Goal: Task Accomplishment & Management: Use online tool/utility

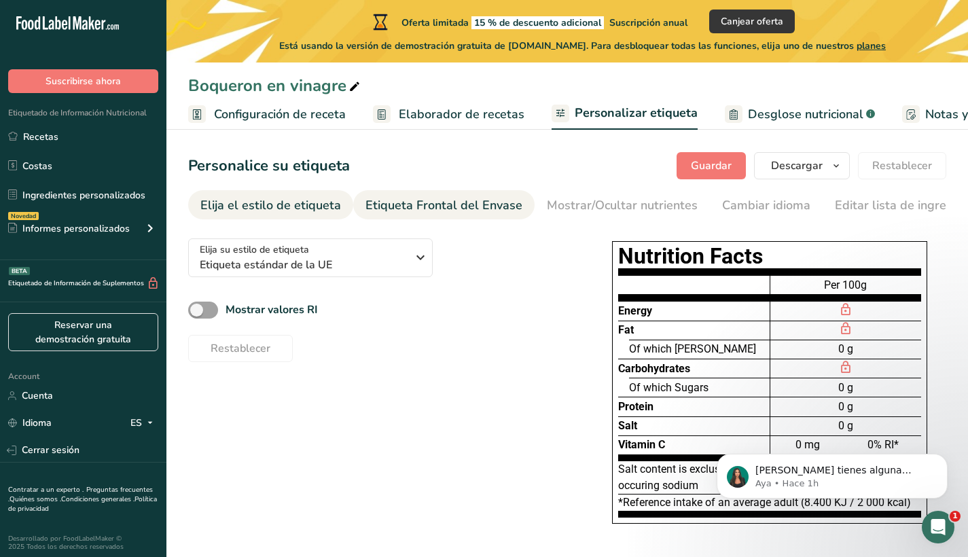
click at [404, 199] on div "Etiqueta Frontal del Envase" at bounding box center [443, 205] width 157 height 18
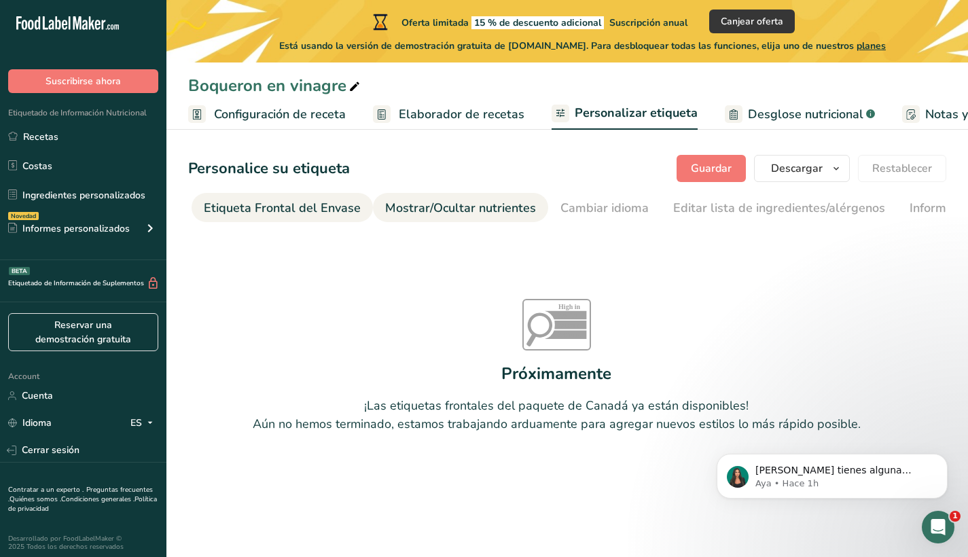
click at [454, 207] on div "Mostrar/Ocultar nutrientes" at bounding box center [460, 208] width 151 height 18
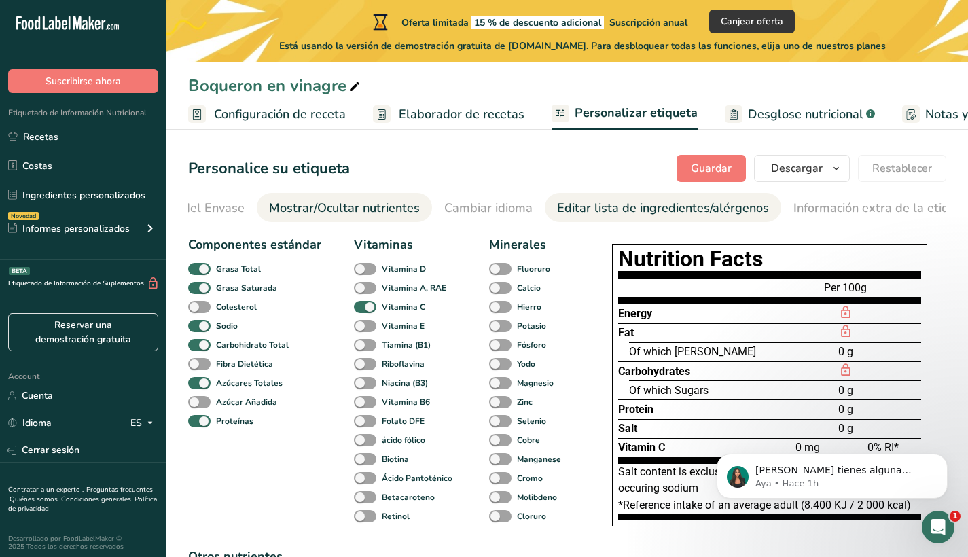
scroll to position [0, 297]
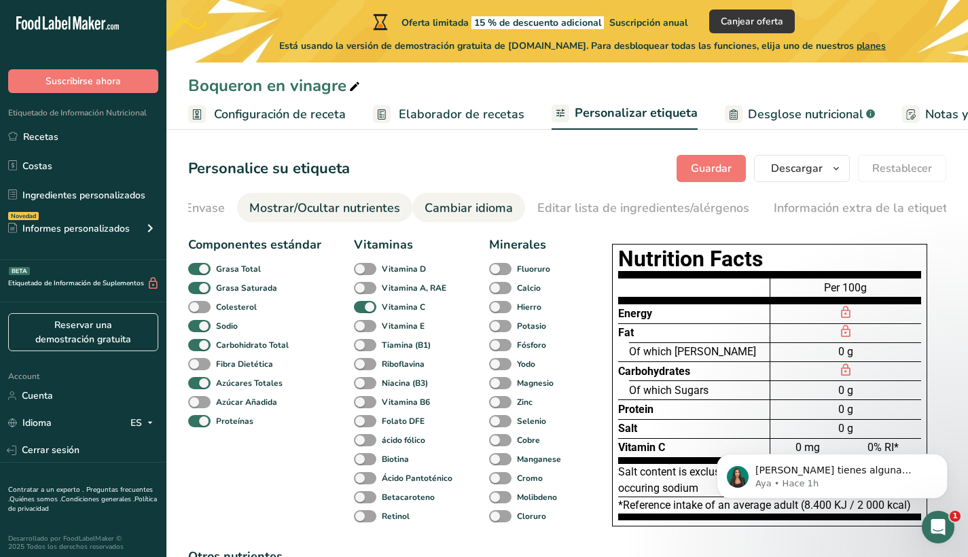
click at [480, 202] on div "Cambiar idioma" at bounding box center [468, 208] width 88 height 18
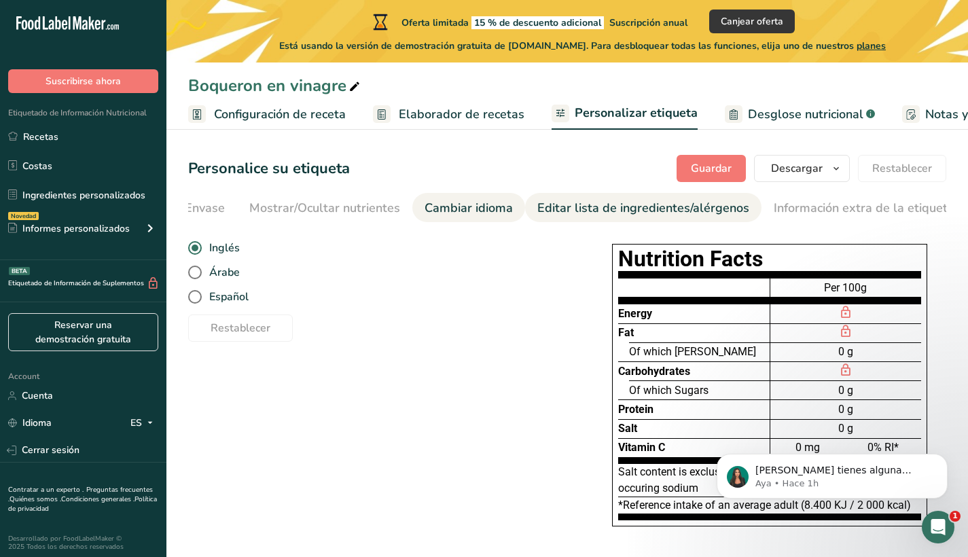
click at [543, 206] on div "Editar lista de ingredientes/alérgenos" at bounding box center [643, 208] width 212 height 18
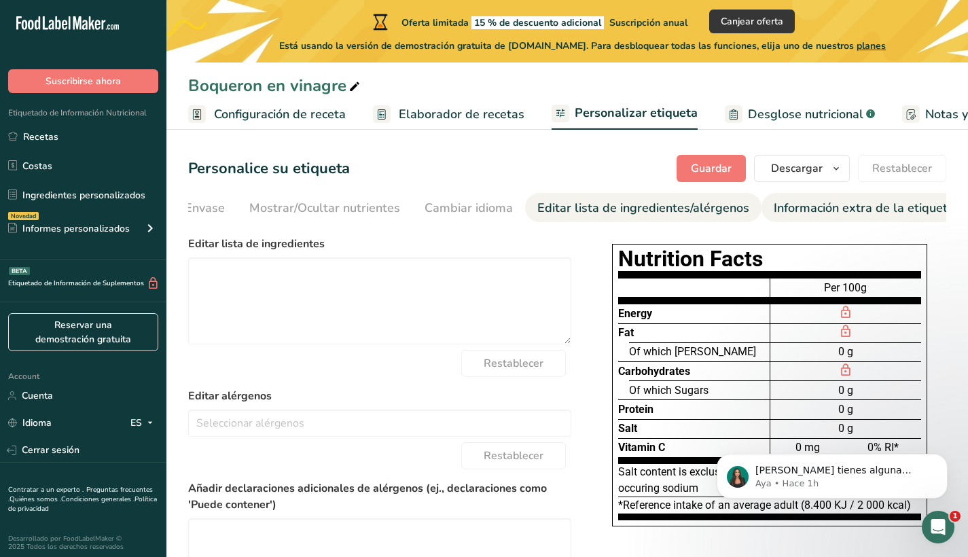
click at [797, 202] on div "Información extra de la etiqueta" at bounding box center [864, 208] width 181 height 18
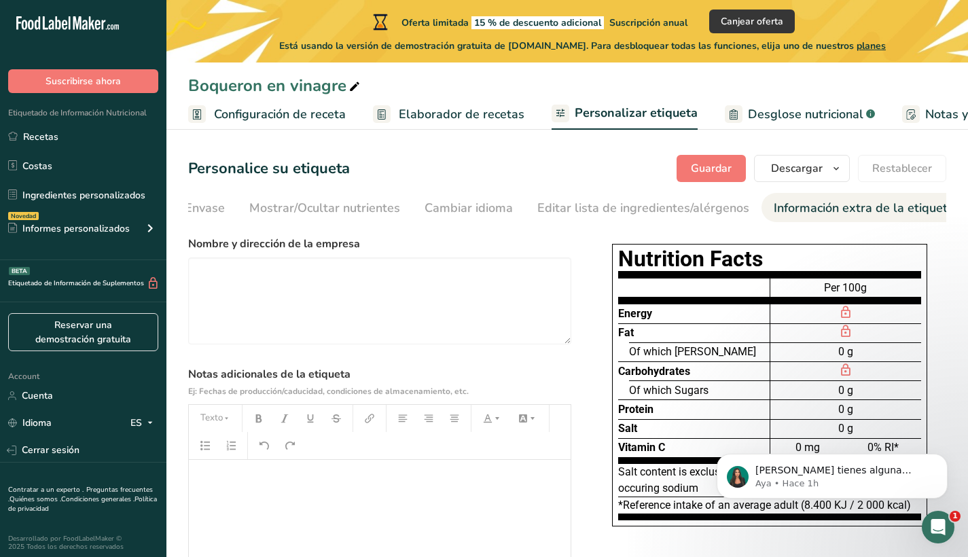
click at [748, 114] on span "Desglose nutricional" at bounding box center [805, 114] width 115 height 18
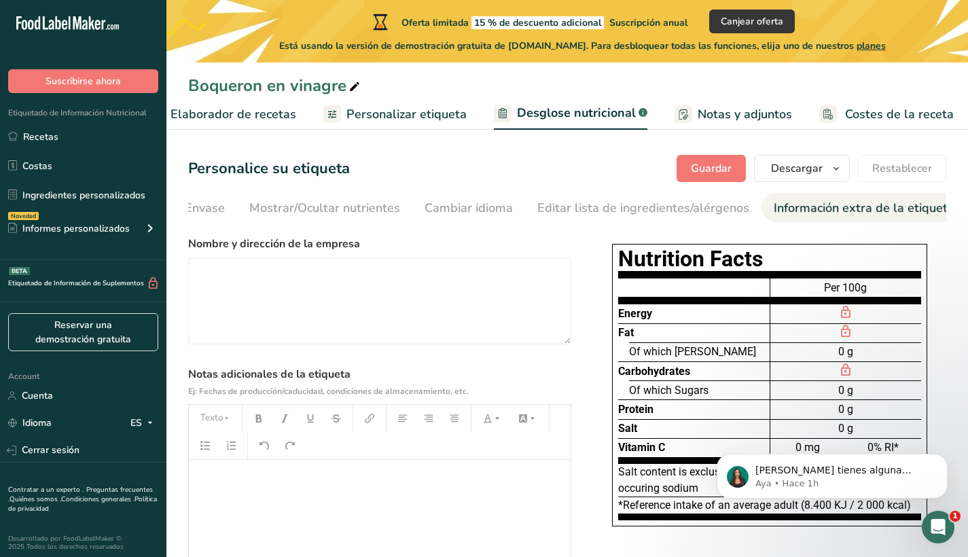
select select "Calories"
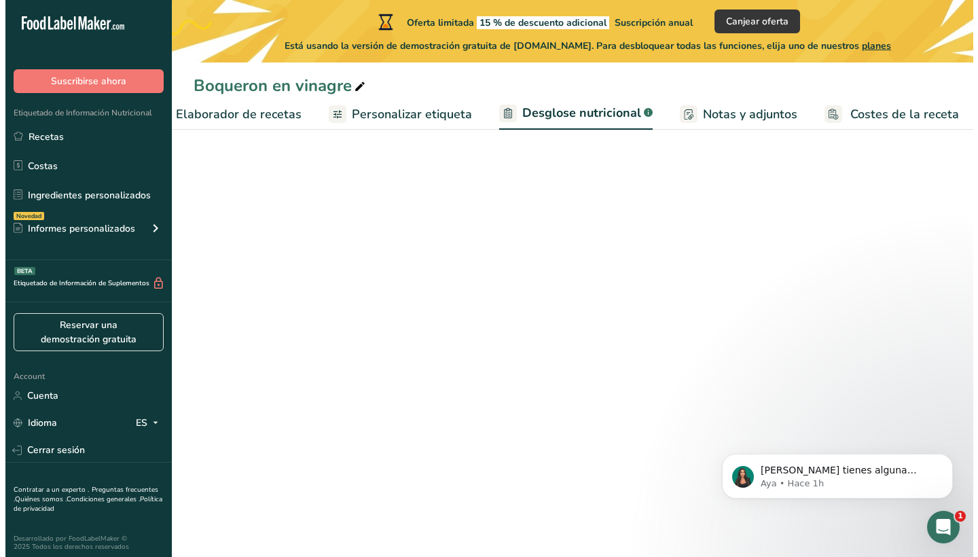
scroll to position [0, 228]
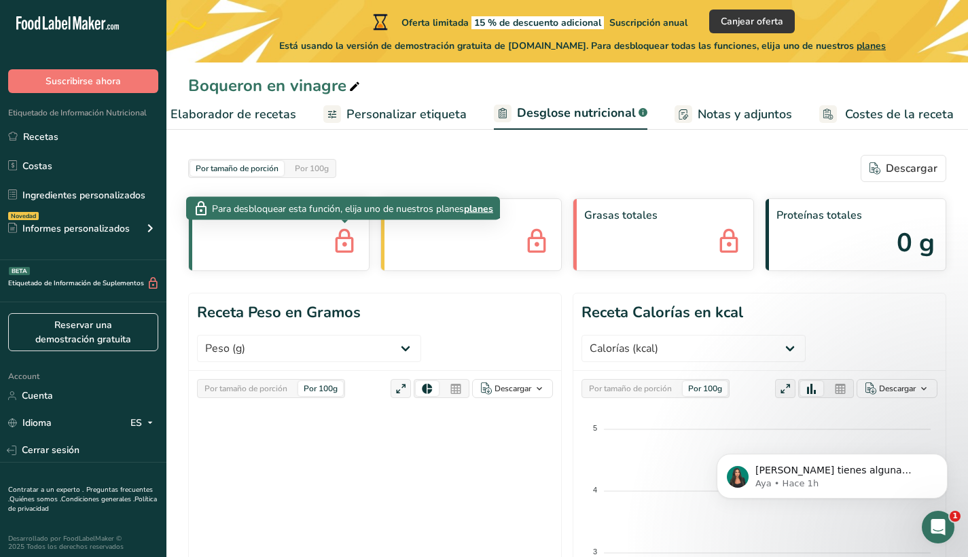
click at [346, 240] on icon at bounding box center [344, 242] width 27 height 37
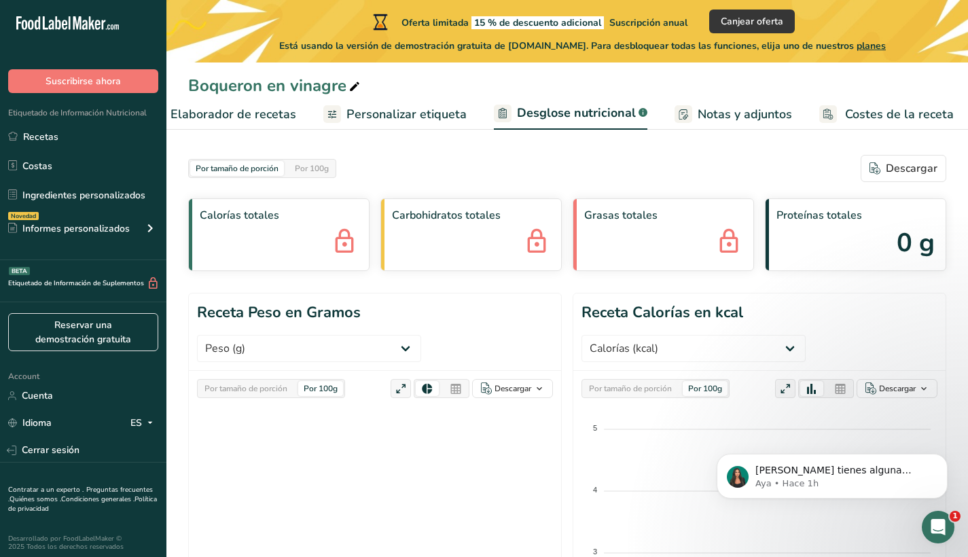
click at [346, 239] on icon at bounding box center [344, 242] width 27 height 37
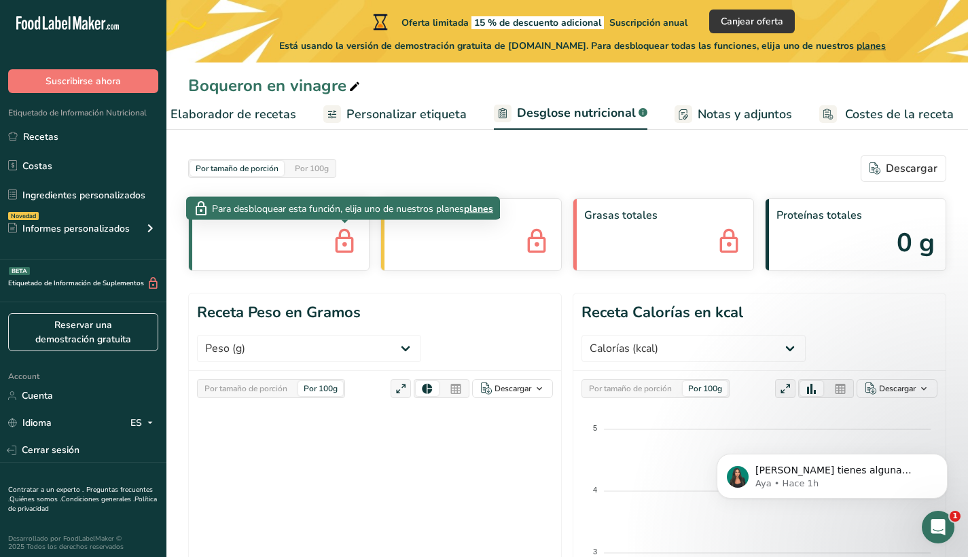
click at [482, 206] on span "planes" at bounding box center [478, 208] width 29 height 14
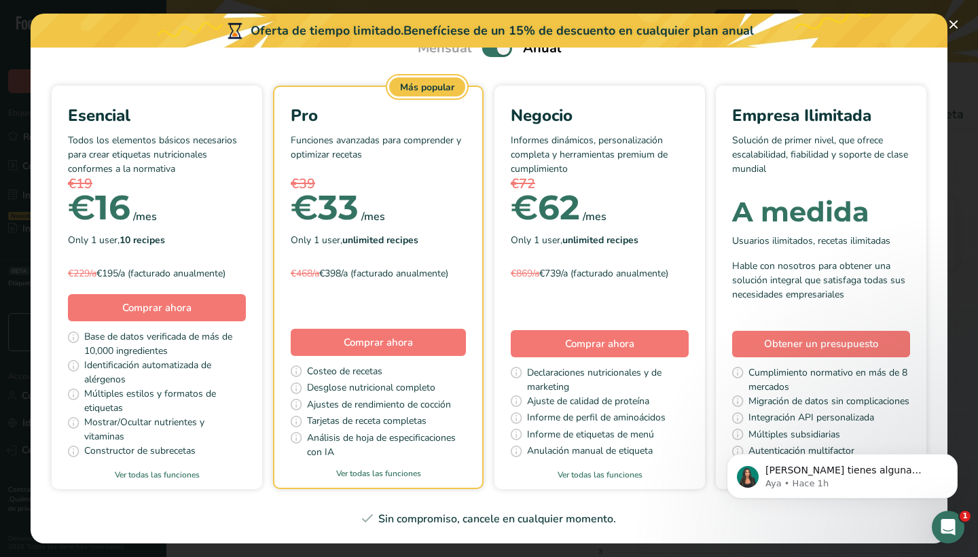
scroll to position [0, 0]
